Goal: Find specific page/section: Find specific page/section

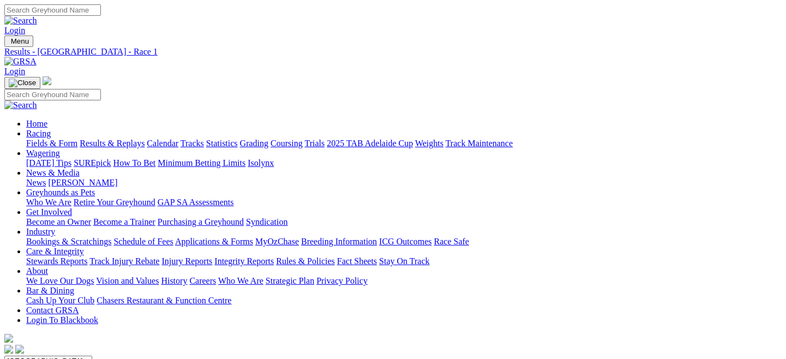
click at [55, 139] on link "Fields & Form" at bounding box center [51, 143] width 51 height 9
click at [92, 356] on select "South Australia New South Wales Northern Territory Queensland Tasmania Victoria…" at bounding box center [48, 361] width 88 height 10
select select "QLD"
click at [51, 356] on select "[GEOGRAPHIC_DATA] [GEOGRAPHIC_DATA] [GEOGRAPHIC_DATA] [GEOGRAPHIC_DATA] [GEOGRA…" at bounding box center [48, 361] width 88 height 10
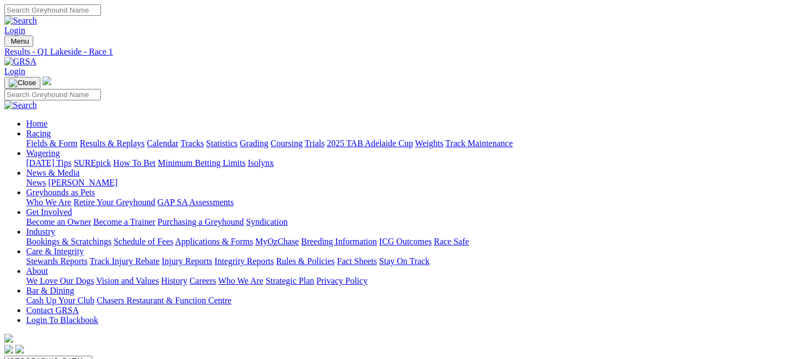
scroll to position [26, 0]
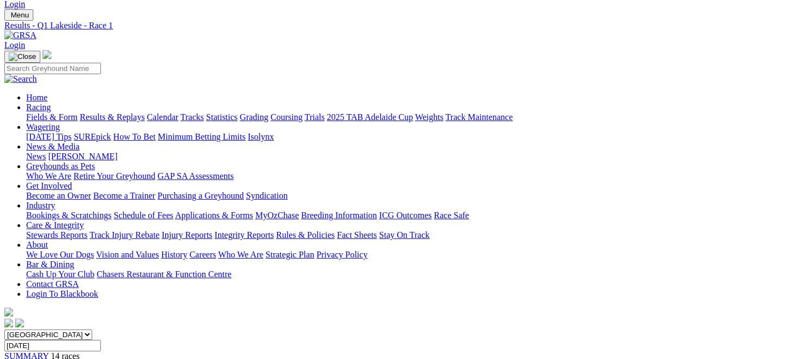
drag, startPoint x: 0, startPoint y: 0, endPoint x: 52, endPoint y: 51, distance: 72.9
click at [52, 112] on link "Fields & Form" at bounding box center [51, 116] width 51 height 9
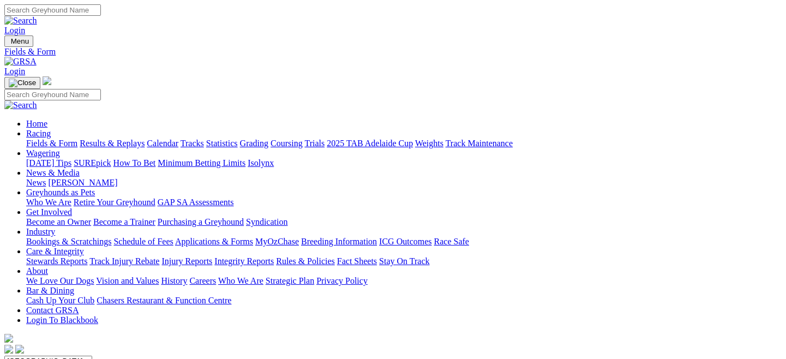
click at [92, 356] on select "[GEOGRAPHIC_DATA] [GEOGRAPHIC_DATA] [GEOGRAPHIC_DATA] [GEOGRAPHIC_DATA] [GEOGRA…" at bounding box center [48, 361] width 88 height 10
select select "QLD"
click at [51, 356] on select "[GEOGRAPHIC_DATA] [GEOGRAPHIC_DATA] [GEOGRAPHIC_DATA] [GEOGRAPHIC_DATA] [GEOGRA…" at bounding box center [48, 361] width 88 height 10
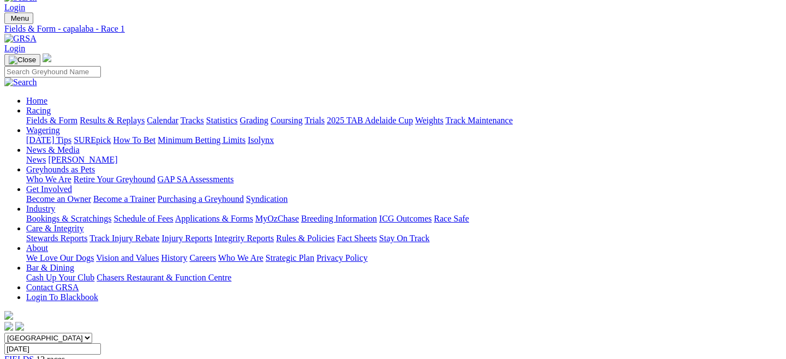
scroll to position [21, 0]
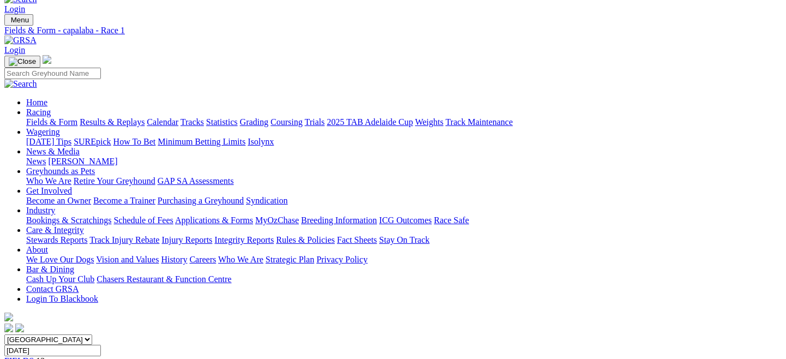
click at [57, 117] on link "Fields & Form" at bounding box center [51, 121] width 51 height 9
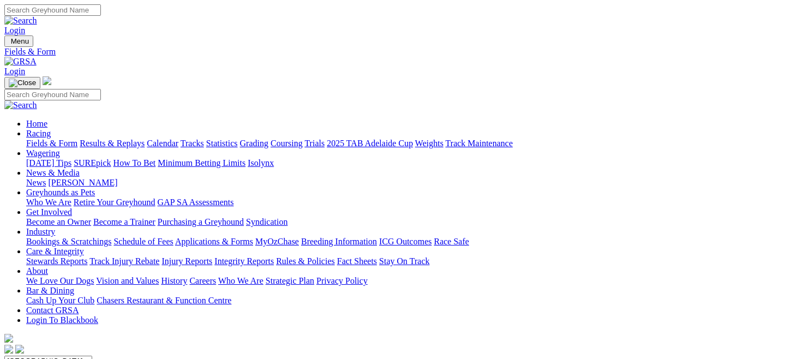
click at [92, 356] on select "[GEOGRAPHIC_DATA] [GEOGRAPHIC_DATA] [GEOGRAPHIC_DATA] [GEOGRAPHIC_DATA] [GEOGRA…" at bounding box center [48, 361] width 88 height 10
select select "QLD"
click at [51, 356] on select "[GEOGRAPHIC_DATA] [GEOGRAPHIC_DATA] [GEOGRAPHIC_DATA] [GEOGRAPHIC_DATA] [GEOGRA…" at bounding box center [48, 361] width 88 height 10
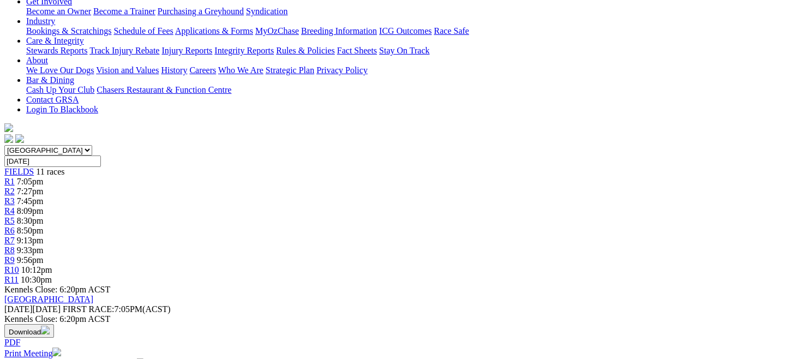
scroll to position [213, 0]
